Goal: Information Seeking & Learning: Learn about a topic

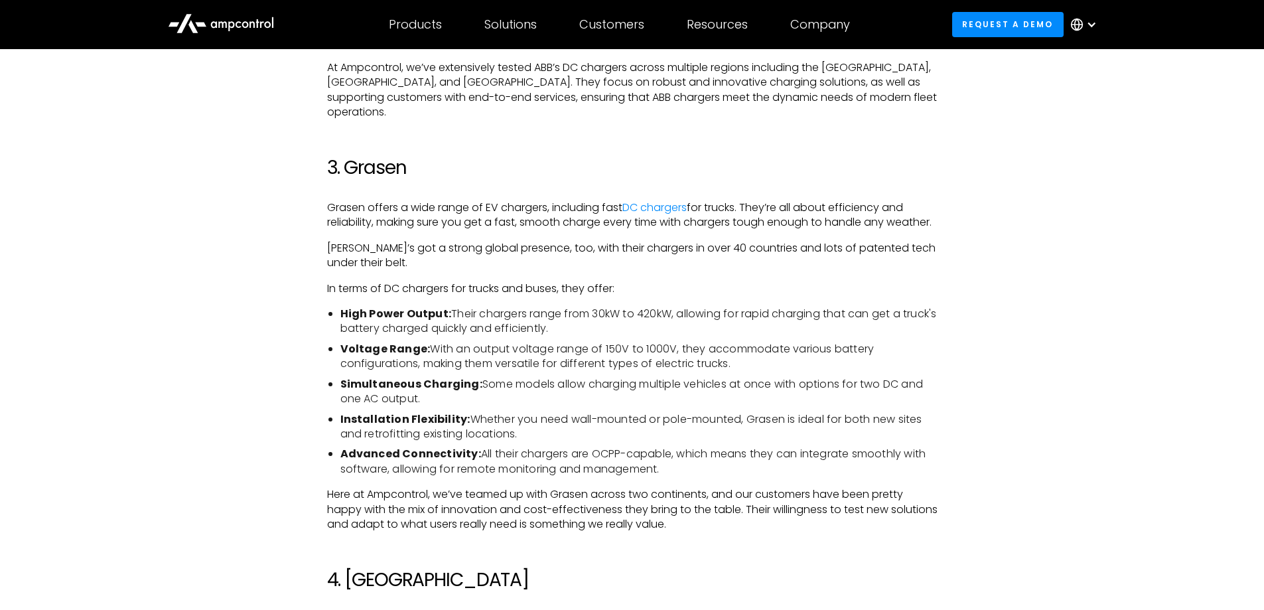
scroll to position [1592, 0]
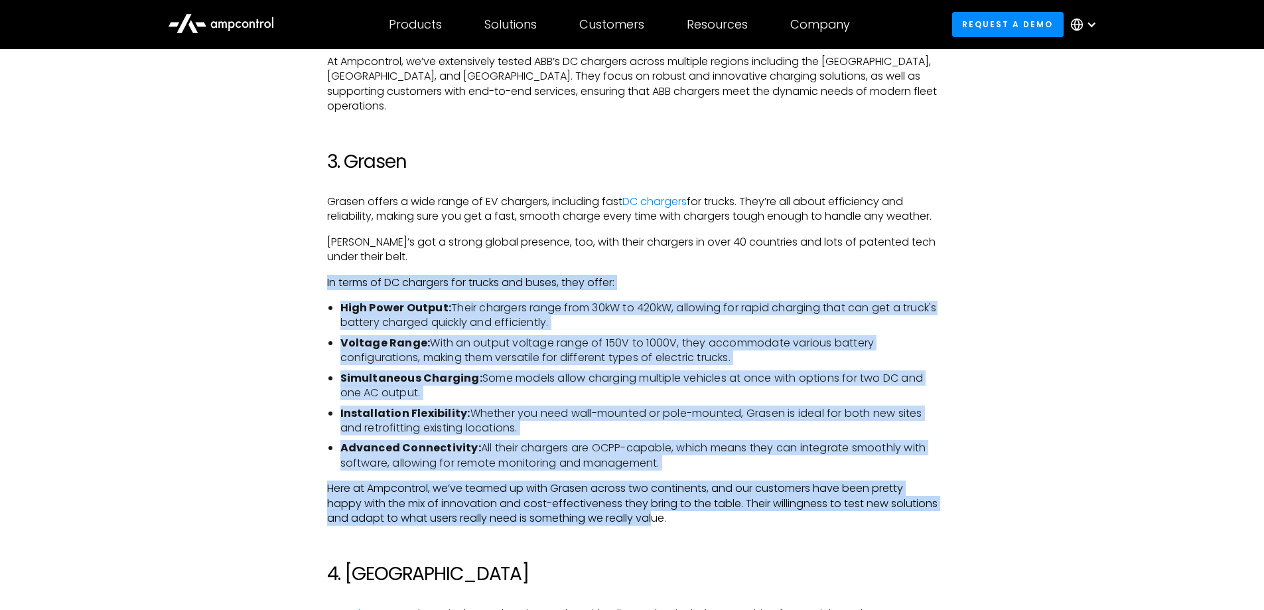
drag, startPoint x: 313, startPoint y: 278, endPoint x: 705, endPoint y: 525, distance: 463.1
click at [606, 423] on li "Advanced Connectivity: All their chargers are OCPP-capable, which means they ca…" at bounding box center [638, 456] width 597 height 30
click at [681, 423] on li "Advanced Connectivity: All their chargers are OCPP-capable, which means they ca…" at bounding box center [638, 456] width 597 height 30
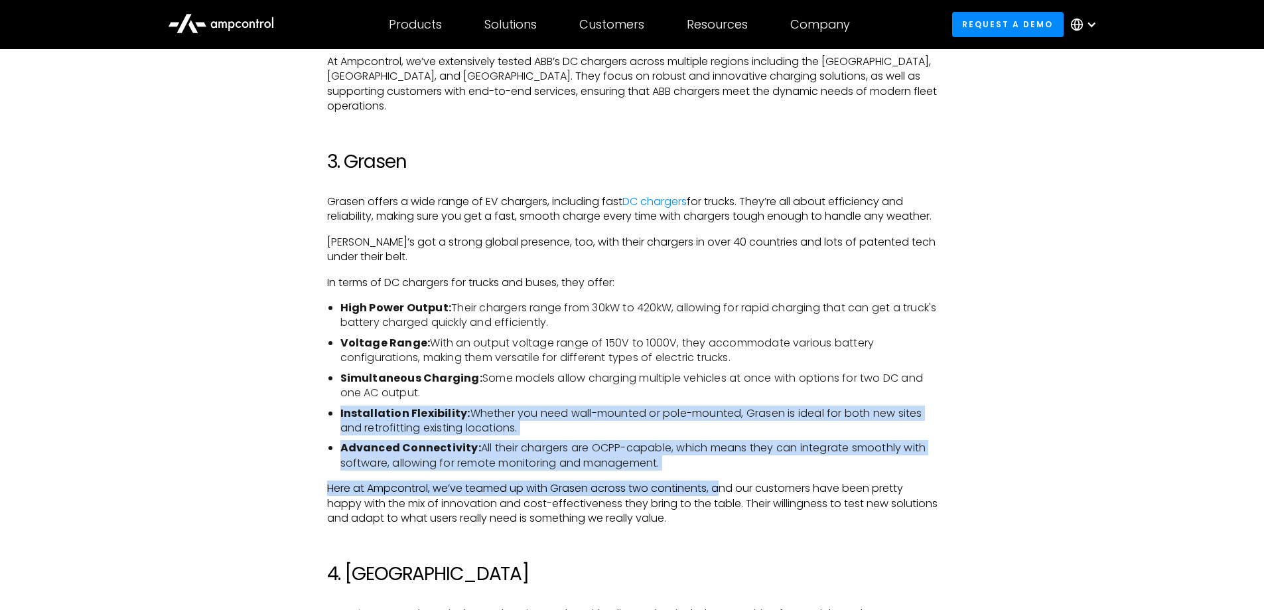
drag, startPoint x: 724, startPoint y: 480, endPoint x: 302, endPoint y: 392, distance: 431.1
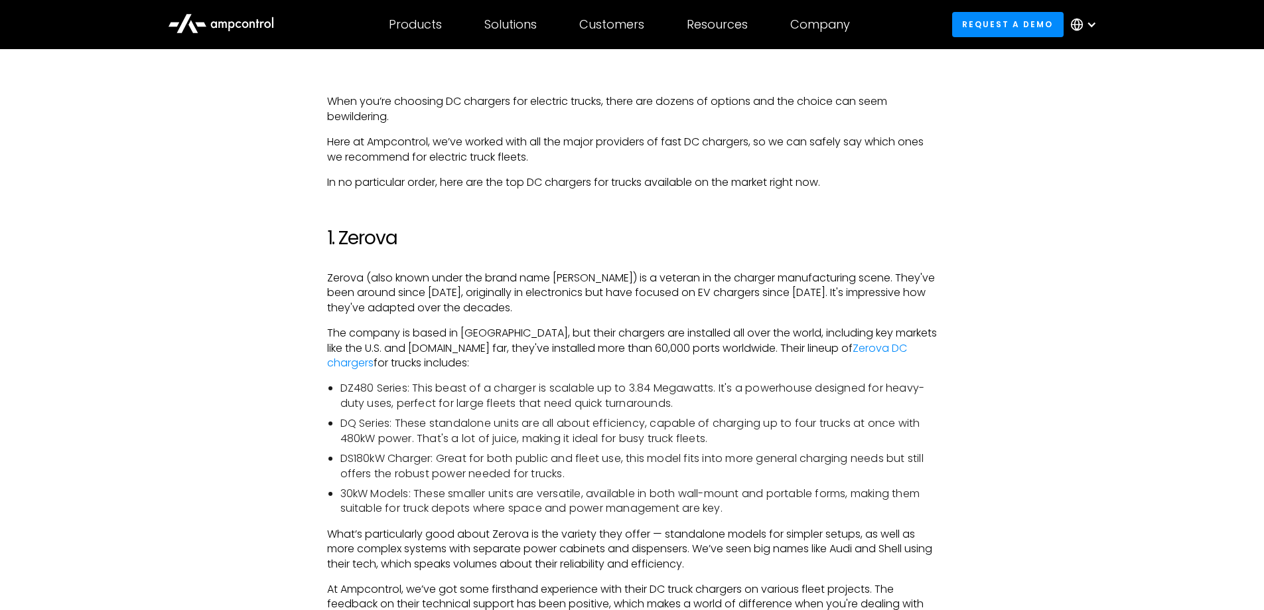
scroll to position [597, 0]
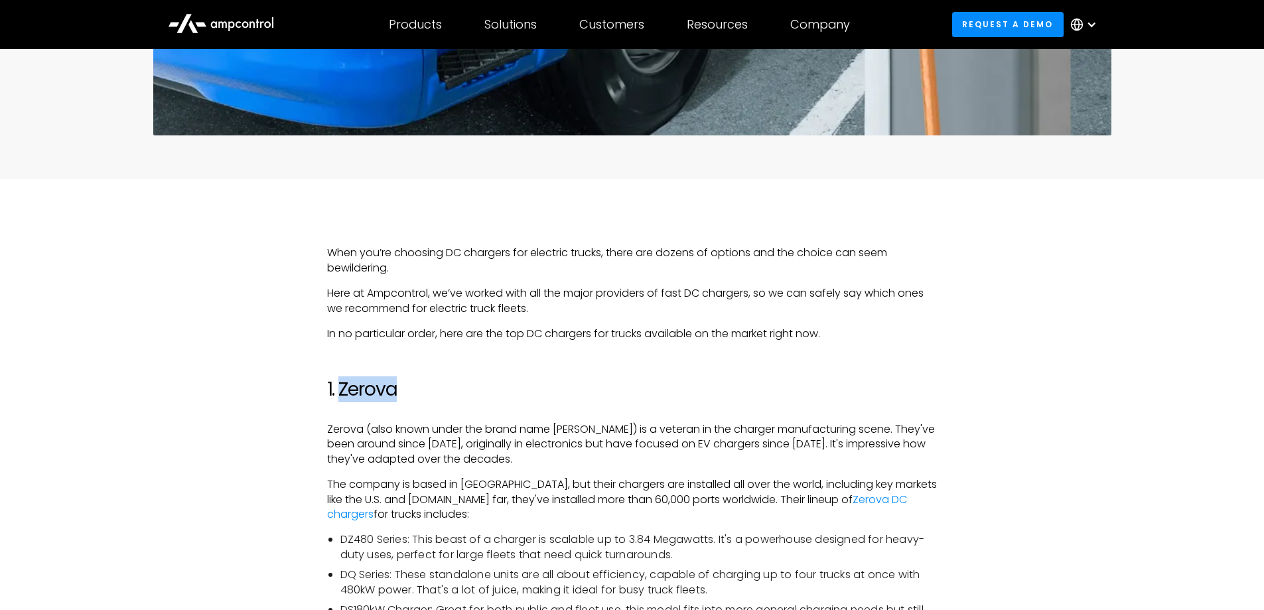
drag, startPoint x: 407, startPoint y: 389, endPoint x: 339, endPoint y: 383, distance: 67.9
click at [339, 383] on h2 "1. Zerova" at bounding box center [632, 389] width 610 height 23
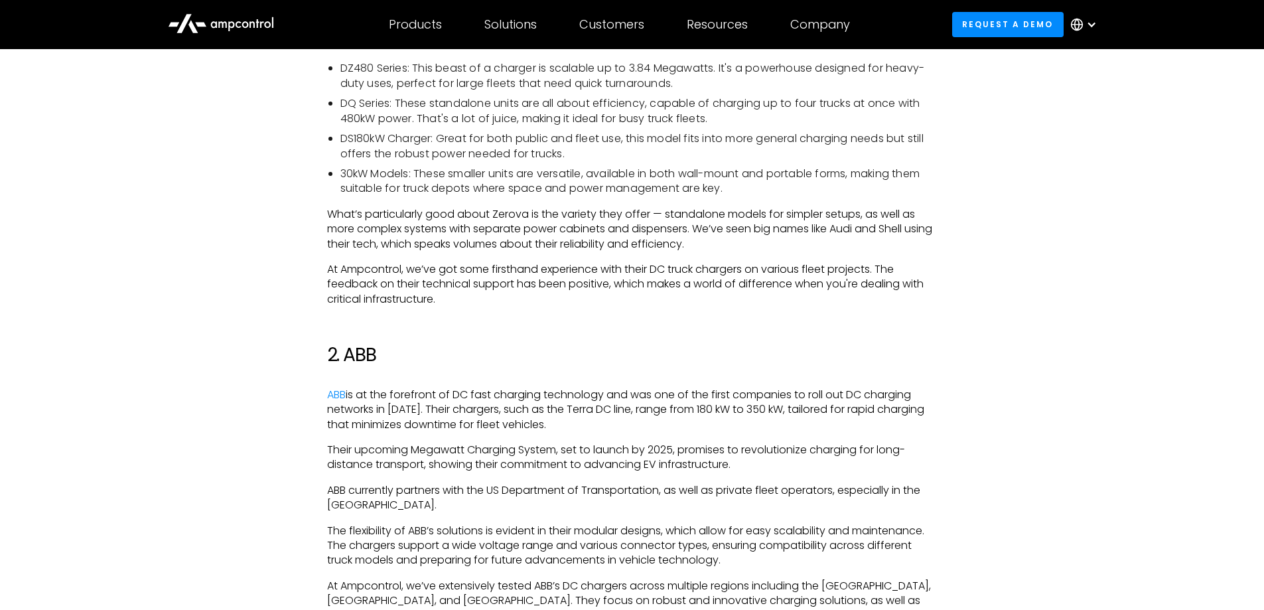
scroll to position [1061, 0]
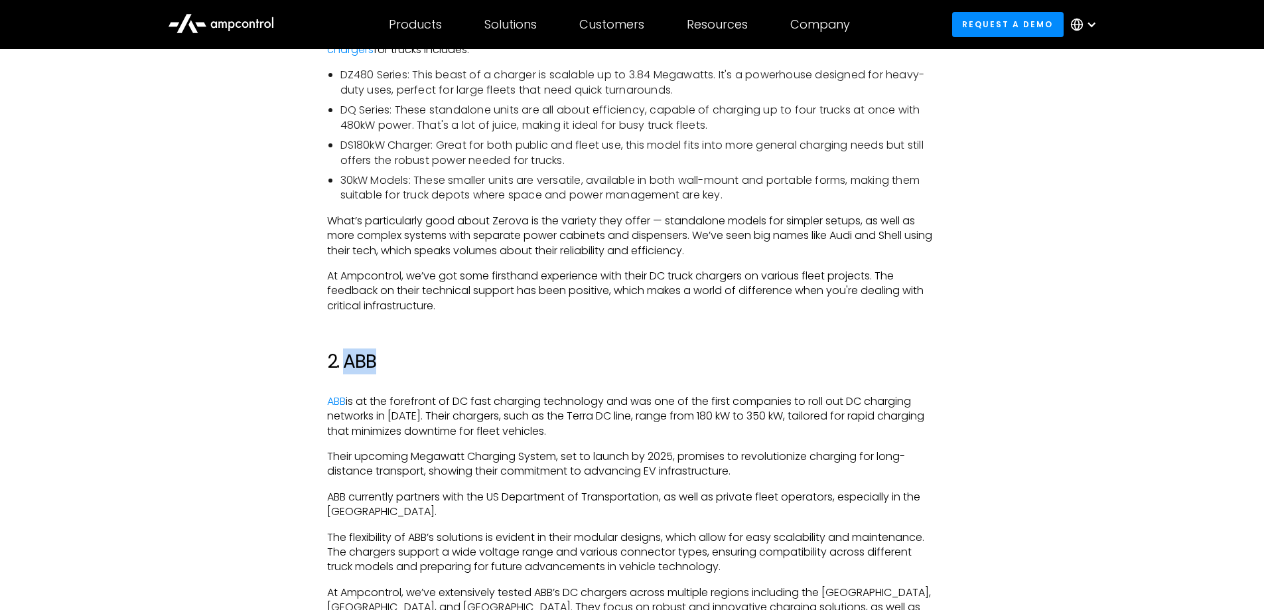
drag, startPoint x: 382, startPoint y: 356, endPoint x: 346, endPoint y: 358, distance: 35.9
click at [346, 358] on h2 "2. ABB" at bounding box center [632, 361] width 610 height 23
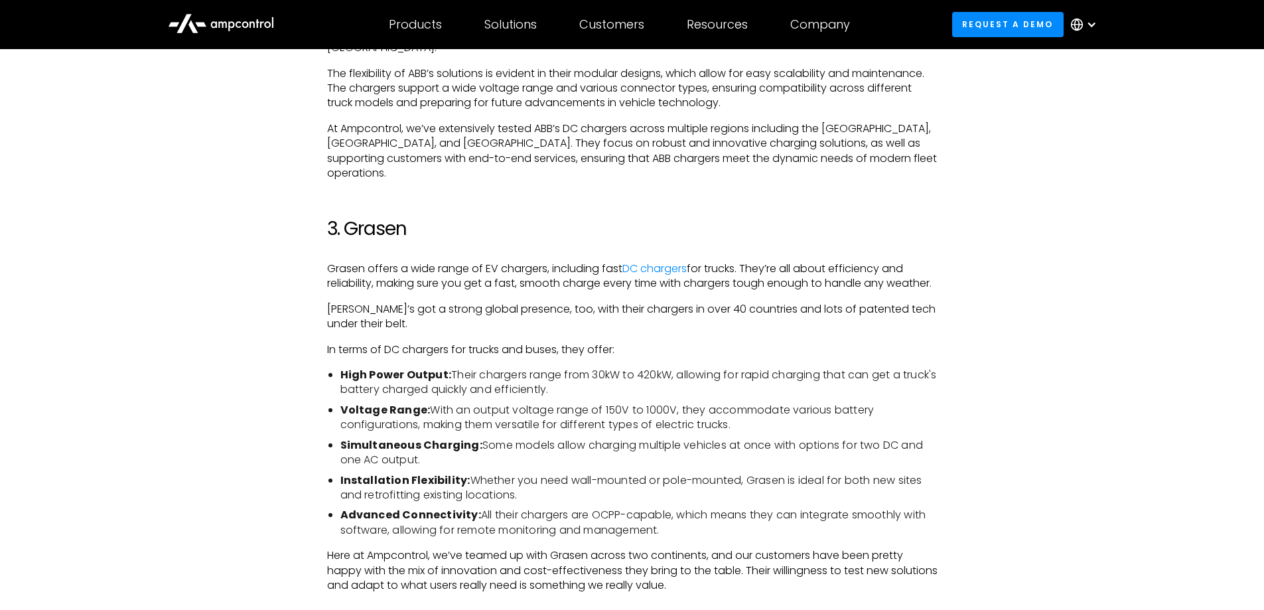
scroll to position [1526, 0]
click at [378, 217] on h2 "3. Grasen" at bounding box center [632, 228] width 610 height 23
